Goal: Task Accomplishment & Management: Manage account settings

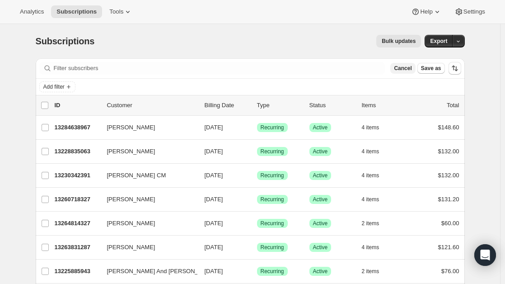
click at [407, 67] on span "Cancel" at bounding box center [403, 68] width 18 height 7
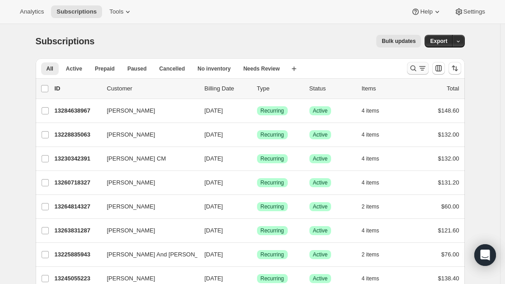
click at [418, 70] on icon "Search and filter results" at bounding box center [413, 68] width 9 height 9
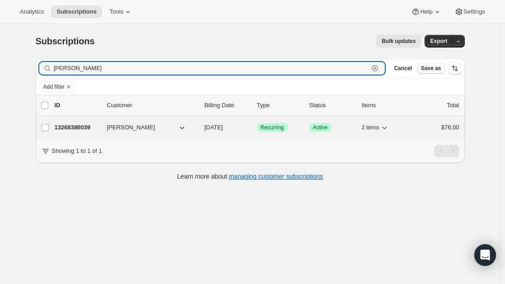
type input "[PERSON_NAME]"
click at [76, 128] on p "13268386039" at bounding box center [77, 127] width 45 height 9
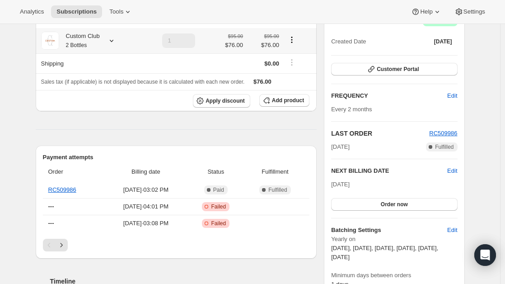
scroll to position [74, 0]
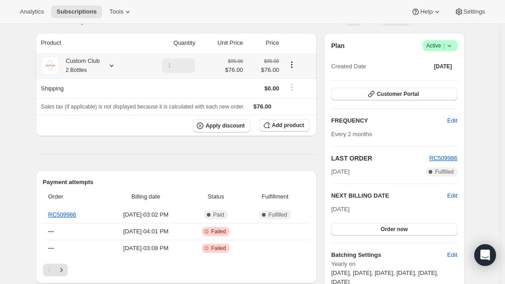
click at [113, 66] on icon at bounding box center [112, 66] width 4 height 2
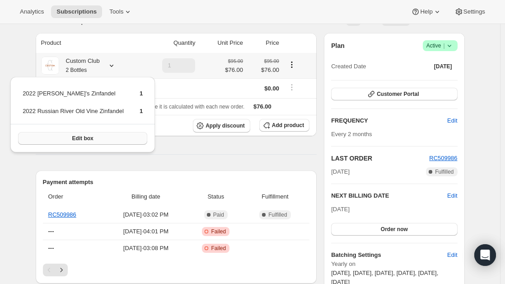
click at [80, 137] on span "Edit box" at bounding box center [82, 138] width 21 height 7
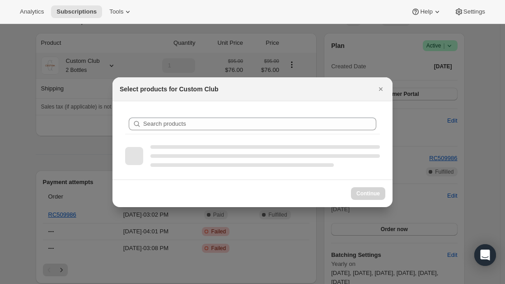
scroll to position [0, 0]
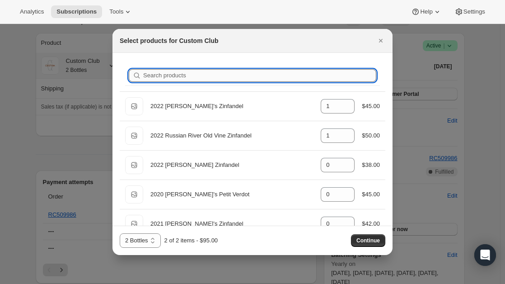
click at [176, 77] on input "Search products" at bounding box center [259, 75] width 233 height 13
type input "r"
type input "0"
type input "ric"
type input "0"
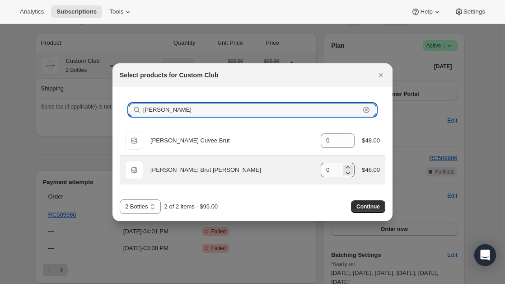
type input "[PERSON_NAME]"
click at [335, 170] on input "0" at bounding box center [331, 170] width 20 height 14
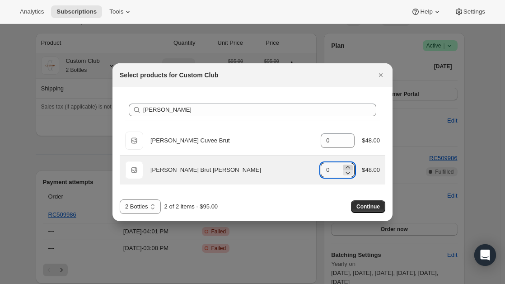
click at [349, 165] on icon ":r1he:" at bounding box center [347, 167] width 9 height 9
type input "2"
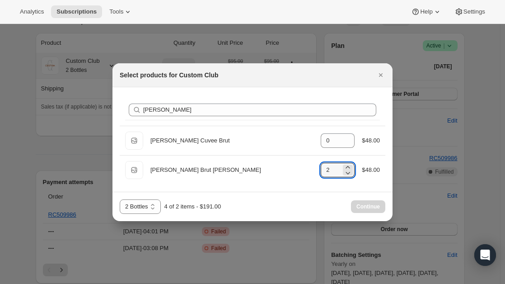
click at [366, 205] on div "Continue" at bounding box center [368, 206] width 34 height 13
click at [157, 201] on select "2 Bottles 4 Bottles" at bounding box center [140, 206] width 41 height 14
click at [120, 199] on select "2 Bottles 4 Bottles" at bounding box center [140, 206] width 41 height 14
click at [364, 205] on div "Continue" at bounding box center [368, 206] width 34 height 13
click at [380, 78] on icon "Close" at bounding box center [380, 74] width 9 height 9
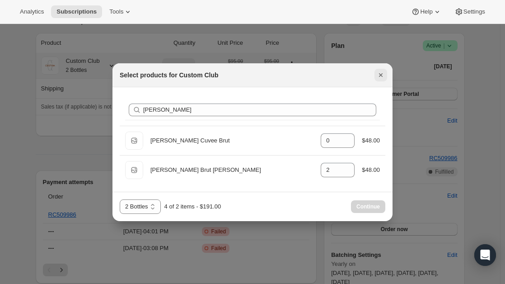
scroll to position [74, 0]
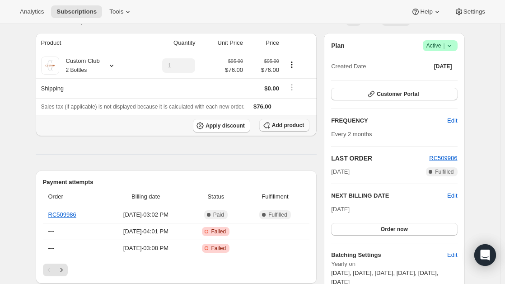
click at [294, 126] on span "Add product" at bounding box center [288, 125] width 32 height 7
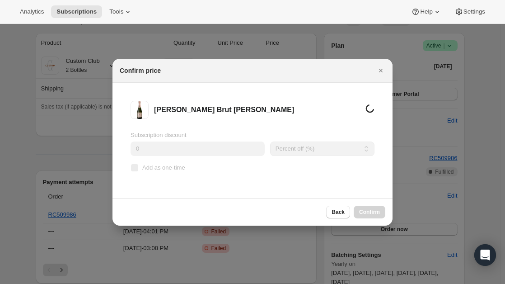
scroll to position [0, 0]
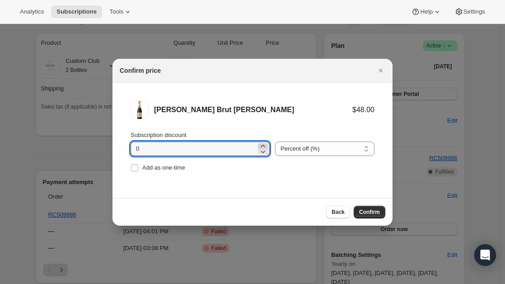
click at [262, 145] on icon ":r1jf:" at bounding box center [262, 145] width 9 height 9
type input "2"
type input "20"
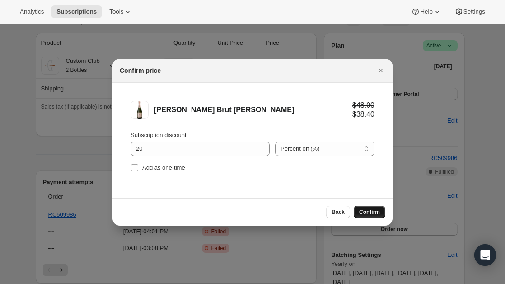
click at [376, 210] on span "Confirm" at bounding box center [369, 211] width 21 height 7
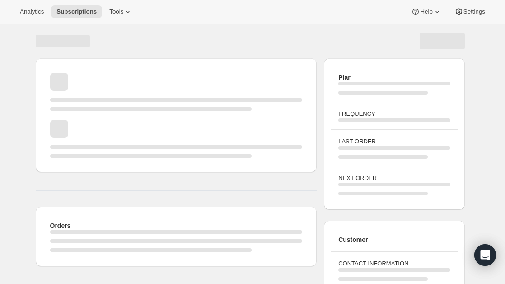
scroll to position [74, 0]
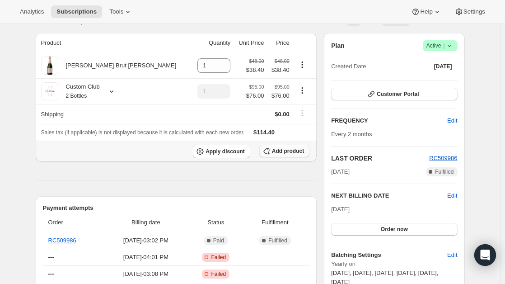
click at [292, 151] on span "Add product" at bounding box center [288, 150] width 32 height 7
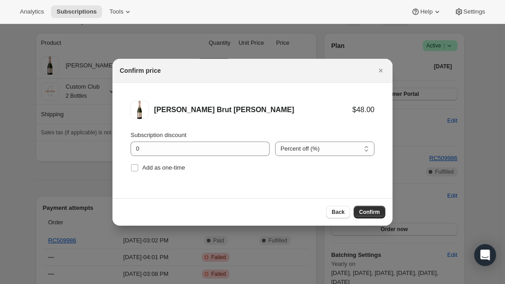
scroll to position [0, 0]
click at [221, 157] on div "Subscription discount 0 Percent off (%) Amount off ($) Percent off (%) Add as o…" at bounding box center [253, 152] width 244 height 43
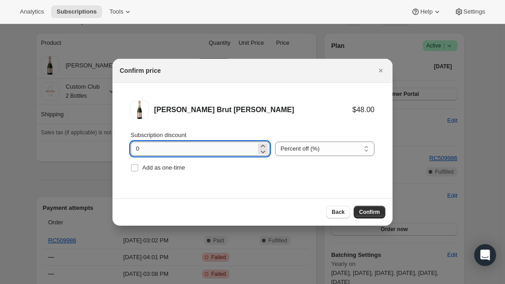
click at [221, 153] on input "0" at bounding box center [194, 148] width 126 height 14
type input "20"
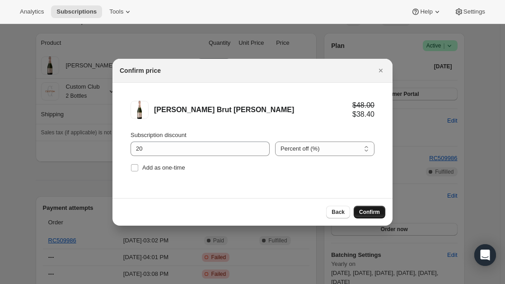
click at [374, 213] on span "Confirm" at bounding box center [369, 211] width 21 height 7
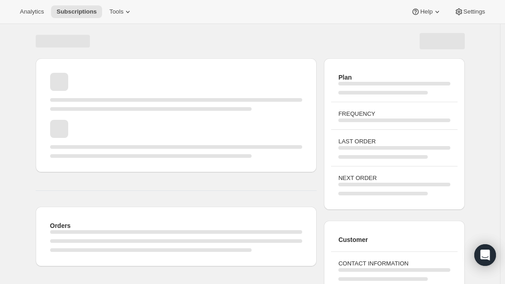
scroll to position [74, 0]
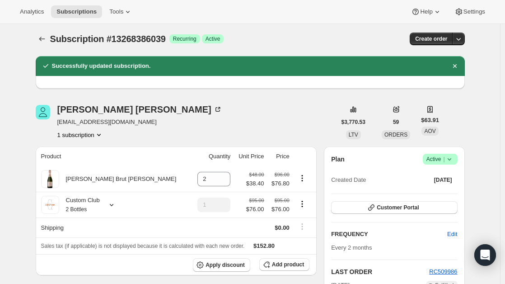
scroll to position [1, 0]
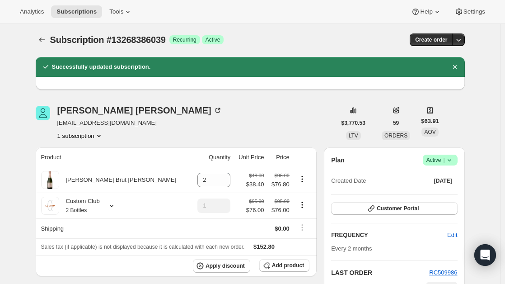
click at [268, 108] on div "[PERSON_NAME] [EMAIL_ADDRESS][DOMAIN_NAME] 1 subscription" at bounding box center [186, 123] width 300 height 34
